Goal: Task Accomplishment & Management: Complete application form

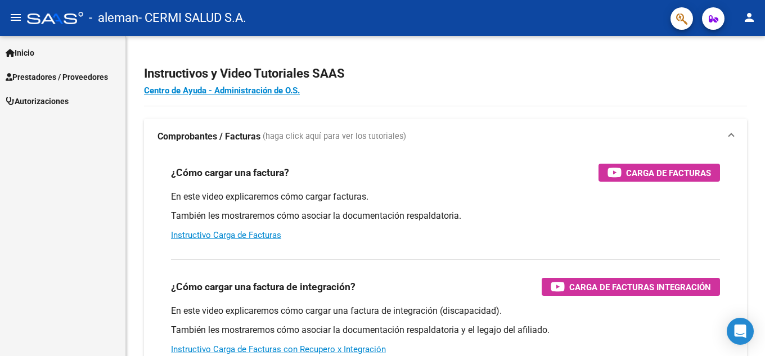
click at [73, 57] on link "Inicio" at bounding box center [62, 52] width 125 height 24
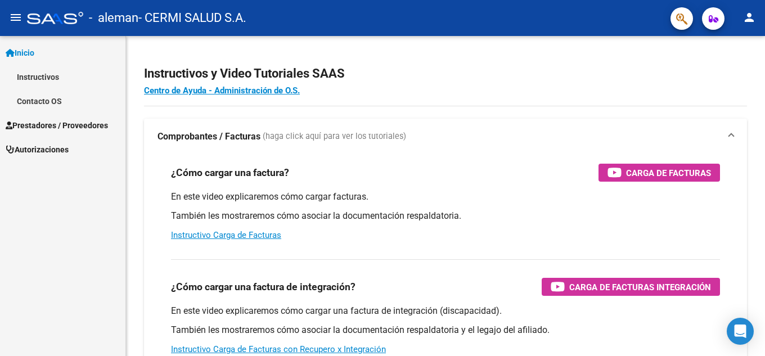
click at [70, 125] on span "Prestadores / Proveedores" at bounding box center [57, 125] width 102 height 12
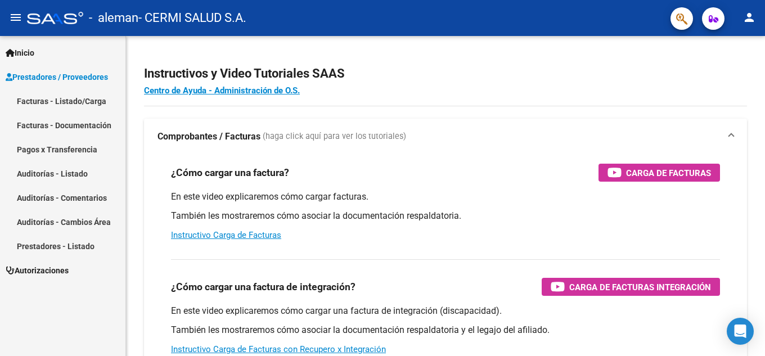
click at [93, 106] on link "Facturas - Listado/Carga" at bounding box center [62, 101] width 125 height 24
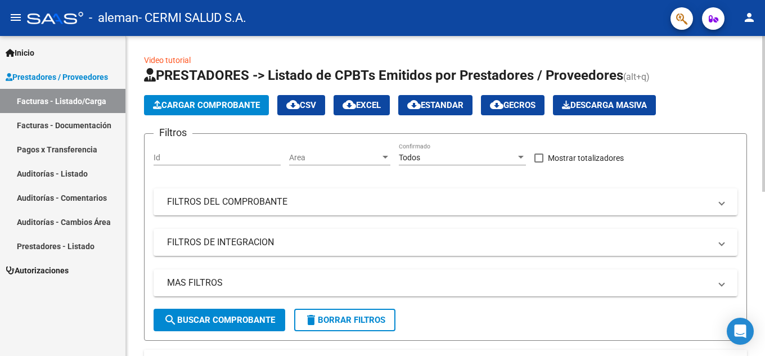
click at [190, 110] on button "Cargar Comprobante" at bounding box center [206, 105] width 125 height 20
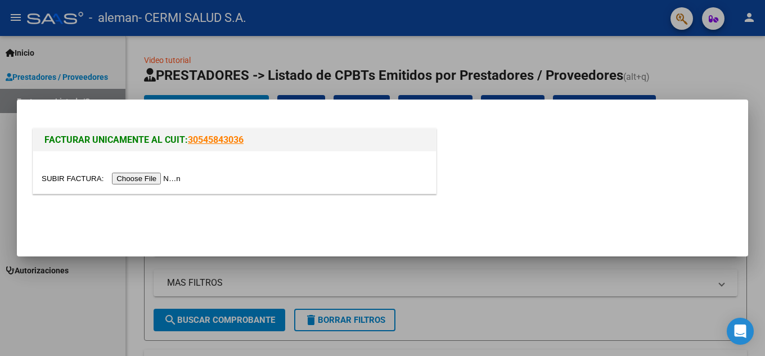
click at [168, 175] on input "file" at bounding box center [113, 179] width 142 height 12
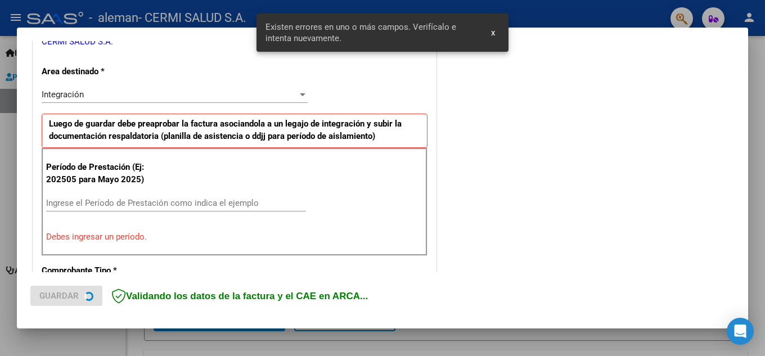
scroll to position [255, 0]
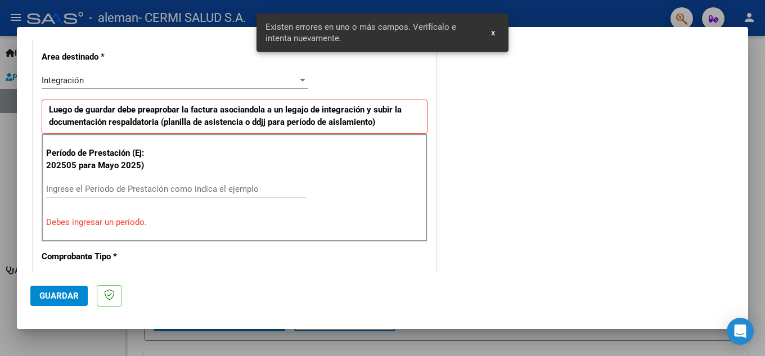
click at [192, 182] on div "Ingrese el Período de Prestación como indica el ejemplo" at bounding box center [176, 188] width 260 height 17
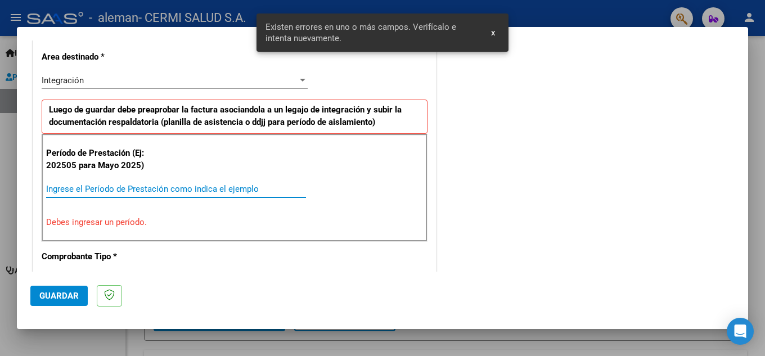
type input "0"
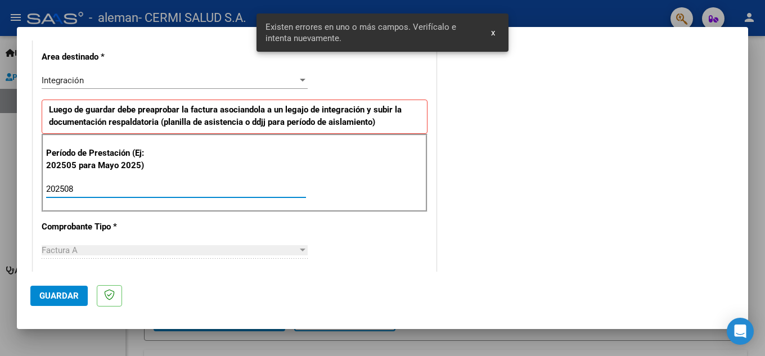
type input "202508"
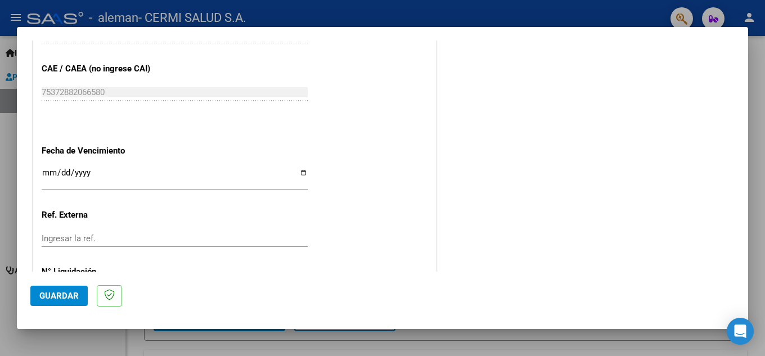
scroll to position [759, 0]
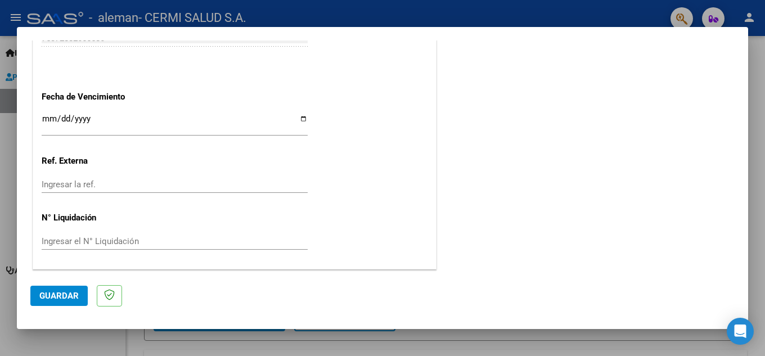
click at [190, 135] on div "Ingresar la fecha" at bounding box center [175, 124] width 266 height 24
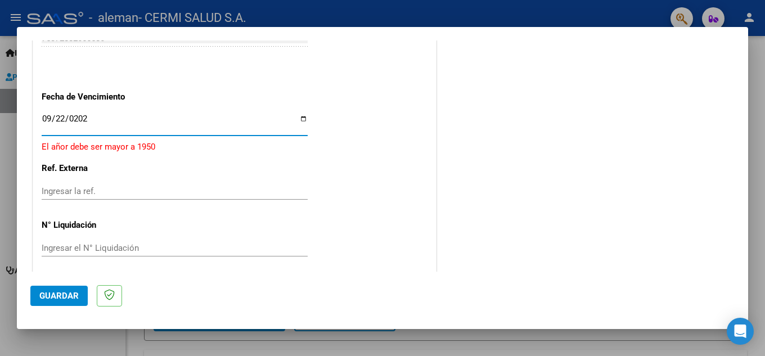
type input "[DATE]"
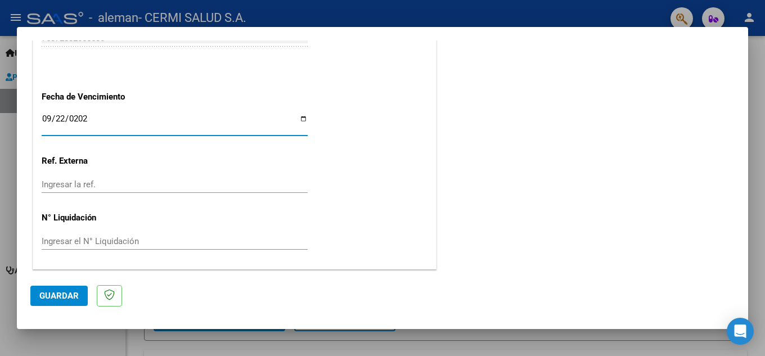
click at [51, 286] on button "Guardar" at bounding box center [58, 296] width 57 height 20
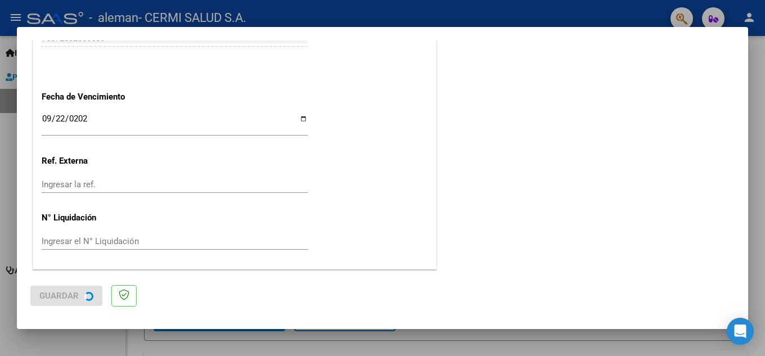
scroll to position [0, 0]
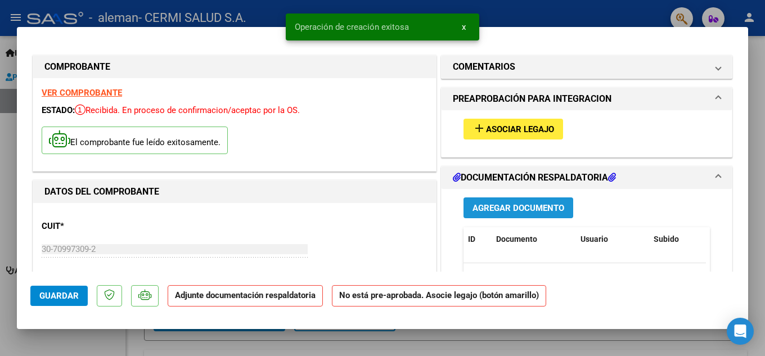
click at [467, 215] on button "Agregar Documento" at bounding box center [518, 207] width 110 height 21
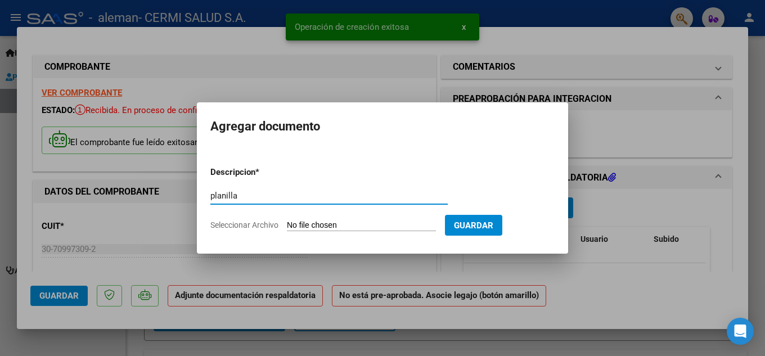
type input "planilla"
click at [395, 218] on form "Descripcion * planilla Escriba aquí una descripcion Seleccionar Archivo Guardar" at bounding box center [382, 198] width 344 height 82
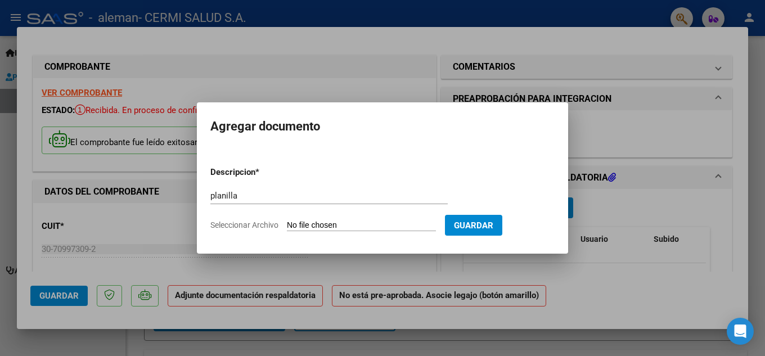
click at [360, 223] on input "Seleccionar Archivo" at bounding box center [361, 225] width 149 height 11
click at [400, 222] on input "Seleccionar Archivo" at bounding box center [361, 225] width 149 height 11
type input "C:\fakepath\[PERSON_NAME].pdf"
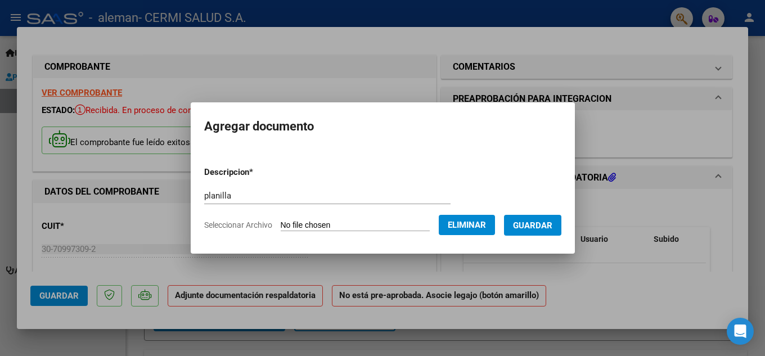
click at [540, 229] on span "Guardar" at bounding box center [532, 225] width 39 height 10
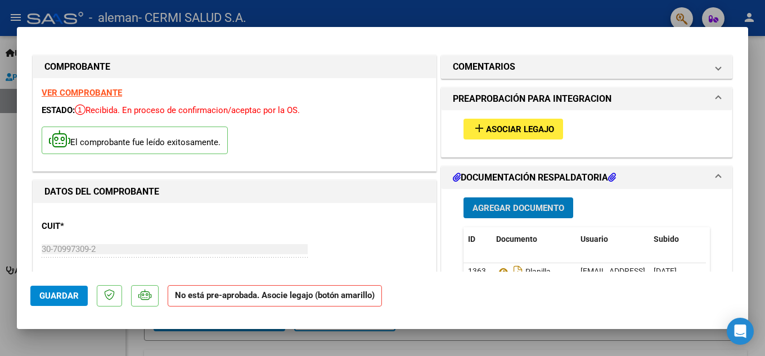
click at [491, 115] on div "add Asociar Legajo" at bounding box center [586, 129] width 263 height 38
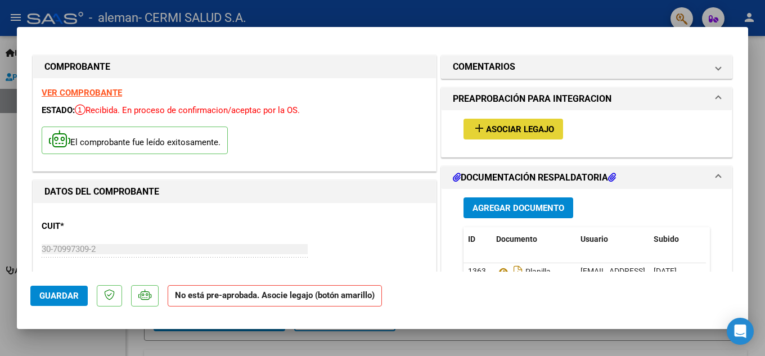
click at [475, 128] on mat-icon "add" at bounding box center [478, 127] width 13 height 13
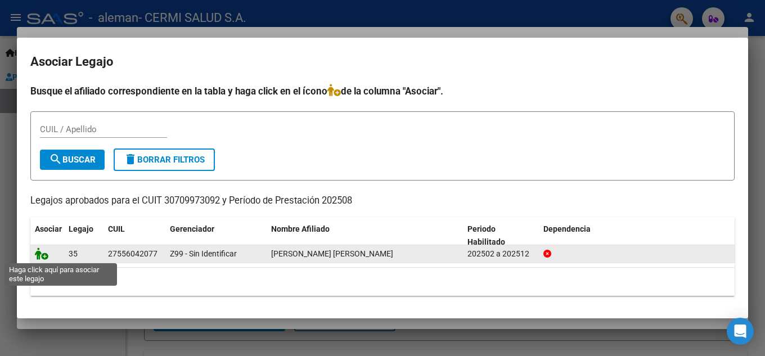
click at [43, 254] on icon at bounding box center [41, 253] width 13 height 12
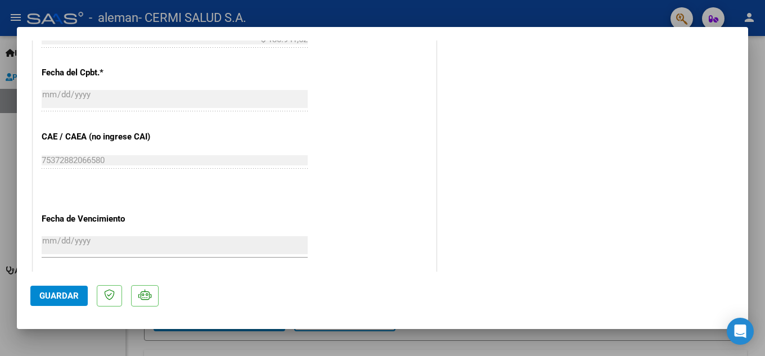
scroll to position [775, 0]
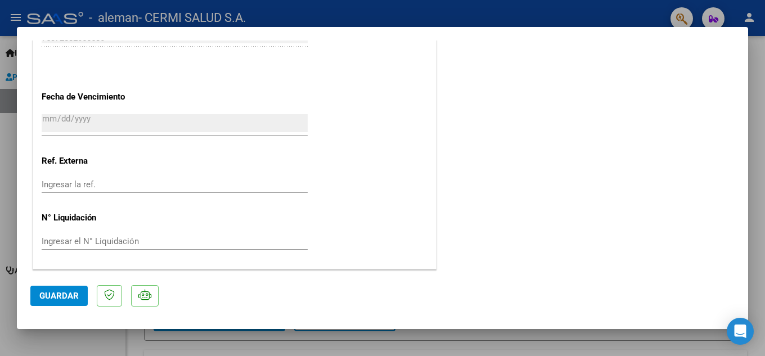
click at [70, 283] on mat-dialog-actions "Guardar" at bounding box center [382, 294] width 704 height 44
click at [57, 278] on mat-dialog-actions "Guardar" at bounding box center [382, 294] width 704 height 44
click at [50, 285] on mat-dialog-actions "Guardar" at bounding box center [382, 294] width 704 height 44
click at [50, 288] on button "Guardar" at bounding box center [58, 296] width 57 height 20
click at [0, 168] on div at bounding box center [382, 178] width 765 height 356
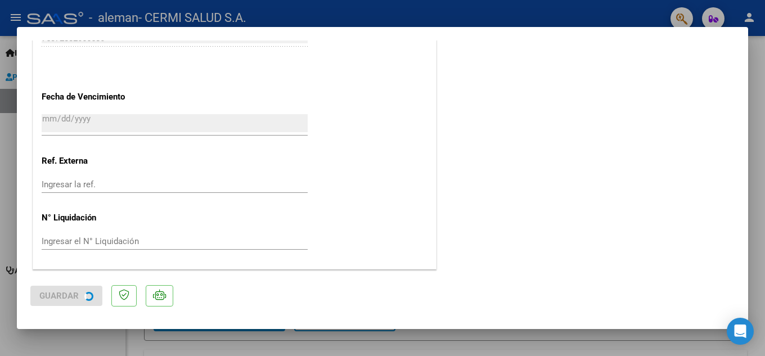
type input "$ 0,00"
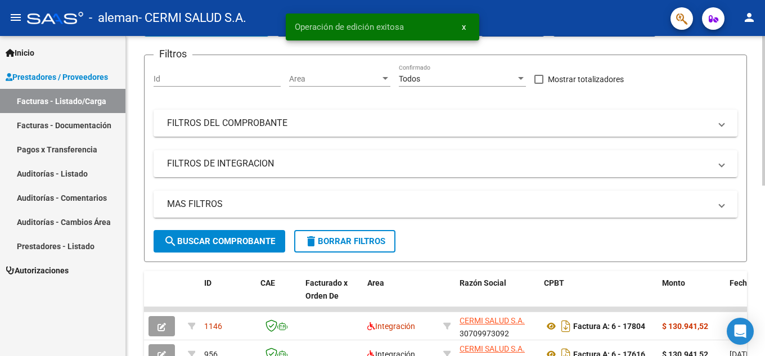
scroll to position [225, 0]
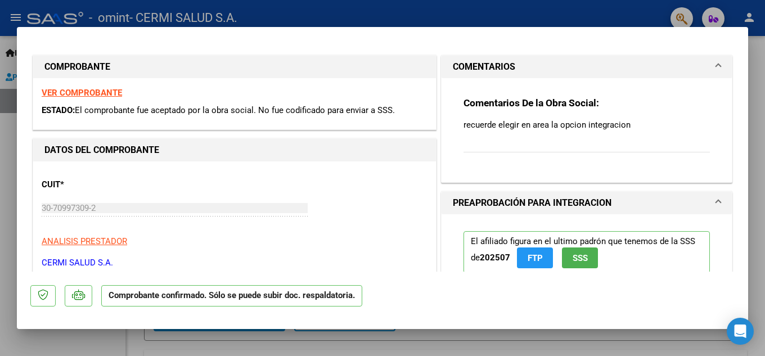
scroll to position [56, 0]
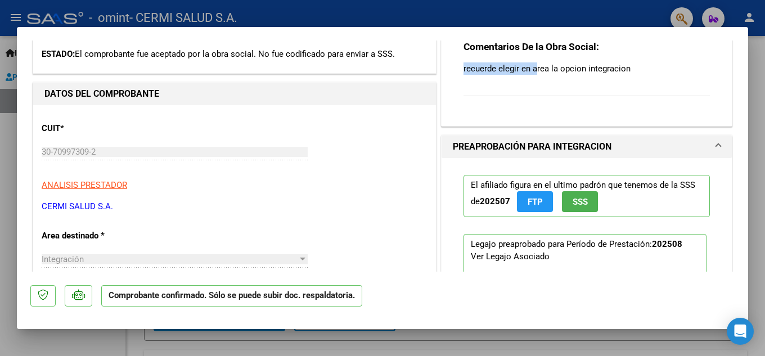
drag, startPoint x: 533, startPoint y: 69, endPoint x: 538, endPoint y: 98, distance: 30.1
click at [538, 98] on div "Comentarios De la Obra Social: recuerde elegir en area la opcion integracion" at bounding box center [586, 74] width 246 height 69
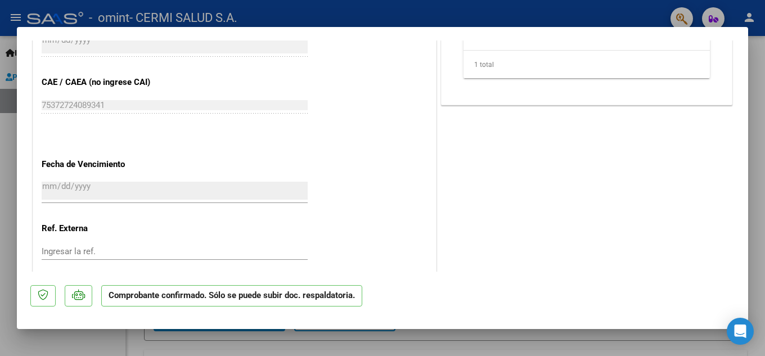
scroll to position [664, 0]
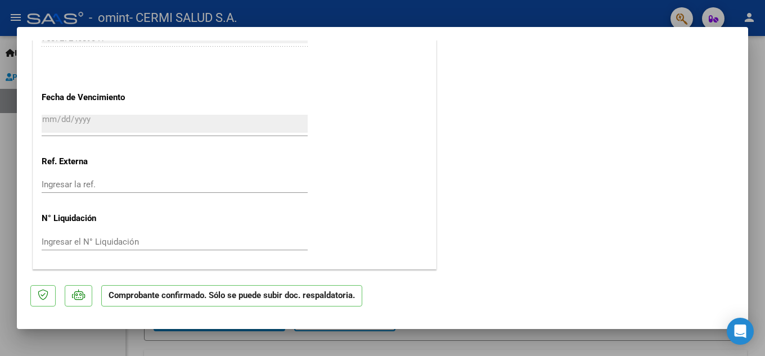
click at [123, 342] on div at bounding box center [382, 178] width 765 height 356
type input "$ 0,00"
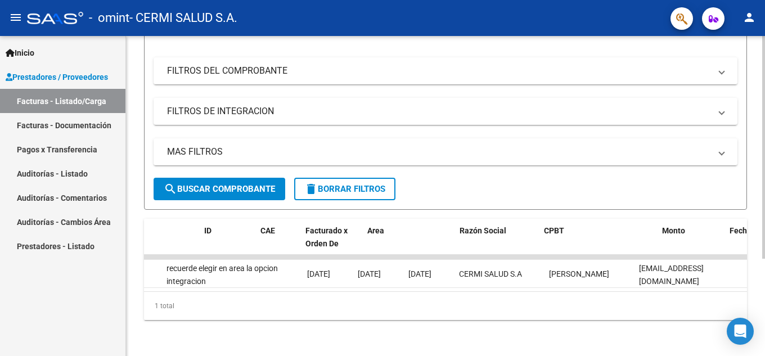
scroll to position [0, 0]
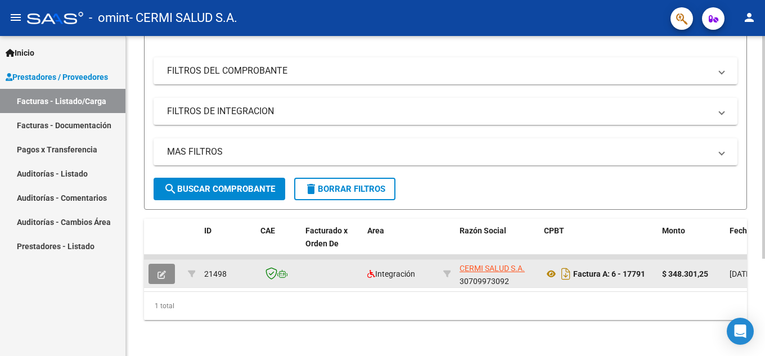
click at [161, 264] on button "button" at bounding box center [161, 274] width 26 height 20
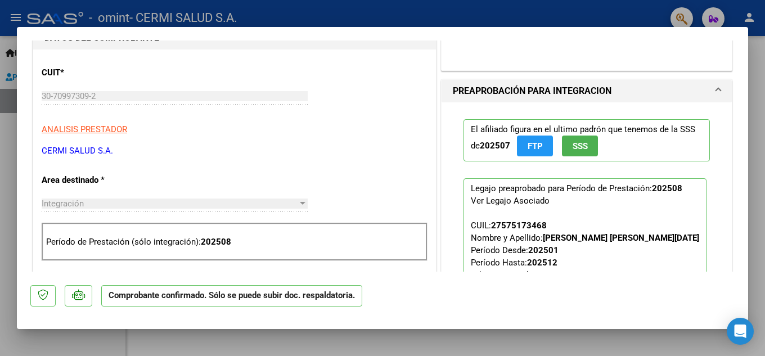
scroll to position [112, 0]
click at [0, 195] on div at bounding box center [382, 178] width 765 height 356
type input "$ 0,00"
